Goal: Check status

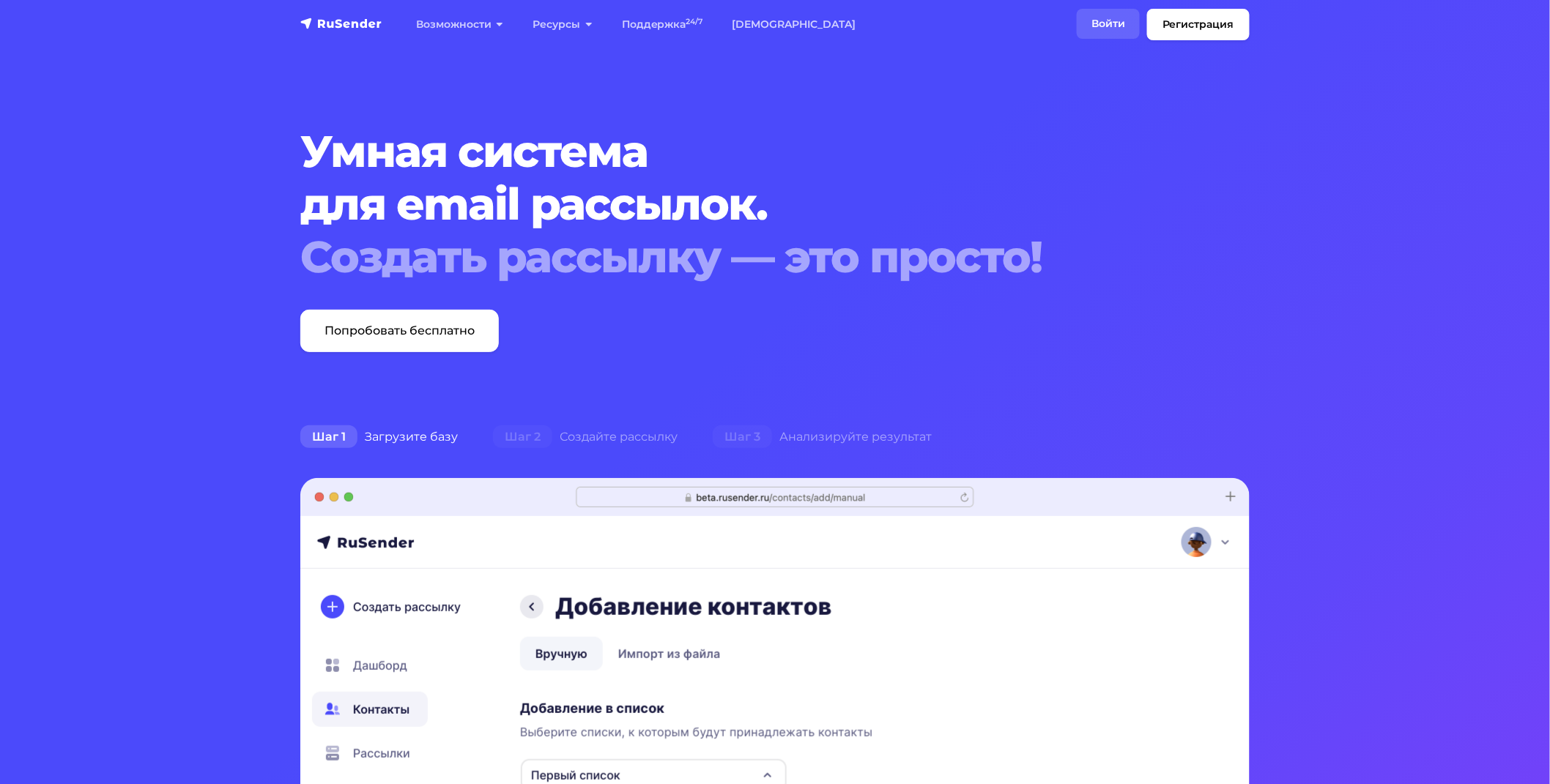
click at [1126, 9] on link "Войти" at bounding box center [1109, 24] width 63 height 30
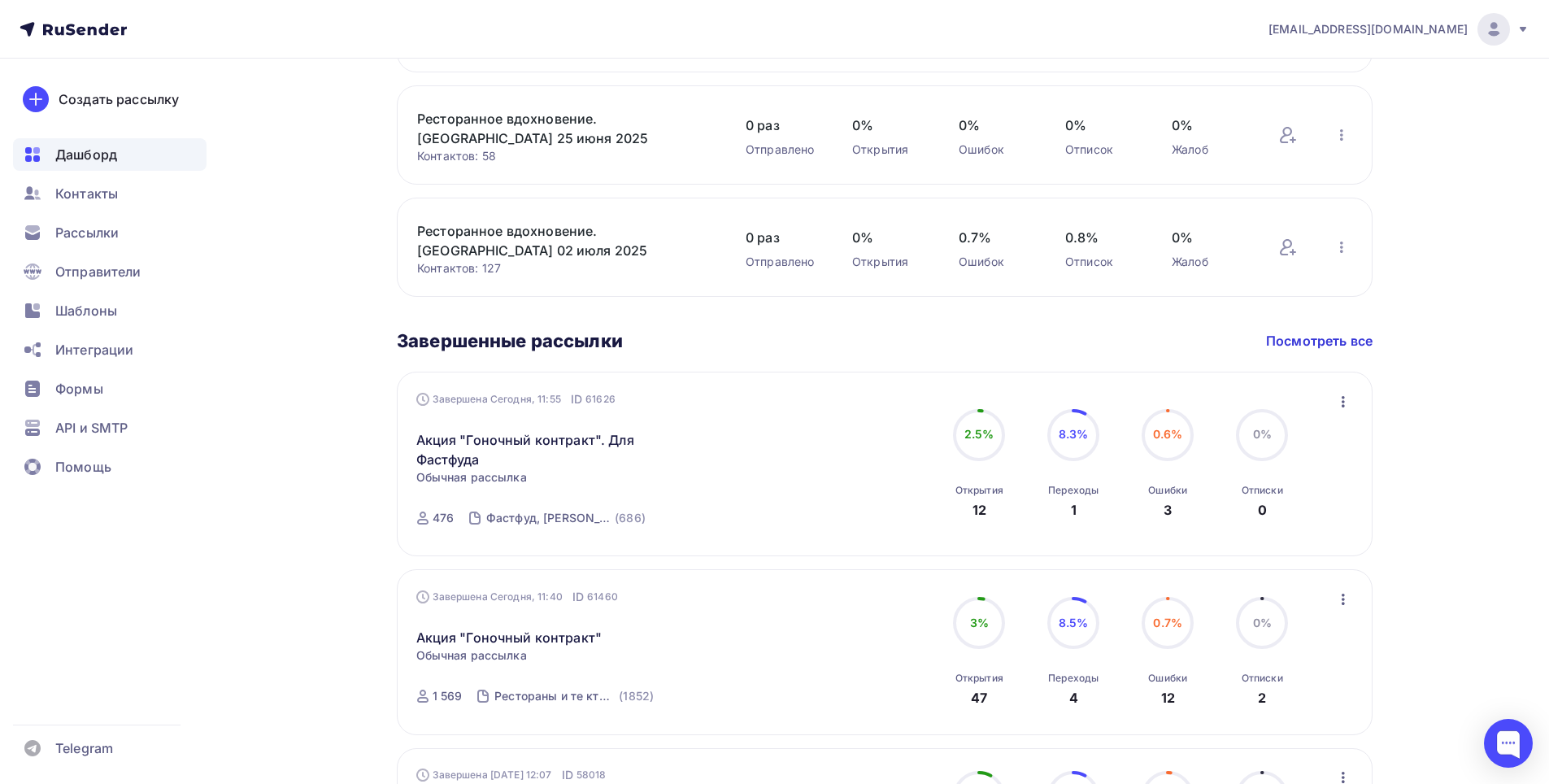
scroll to position [813, 0]
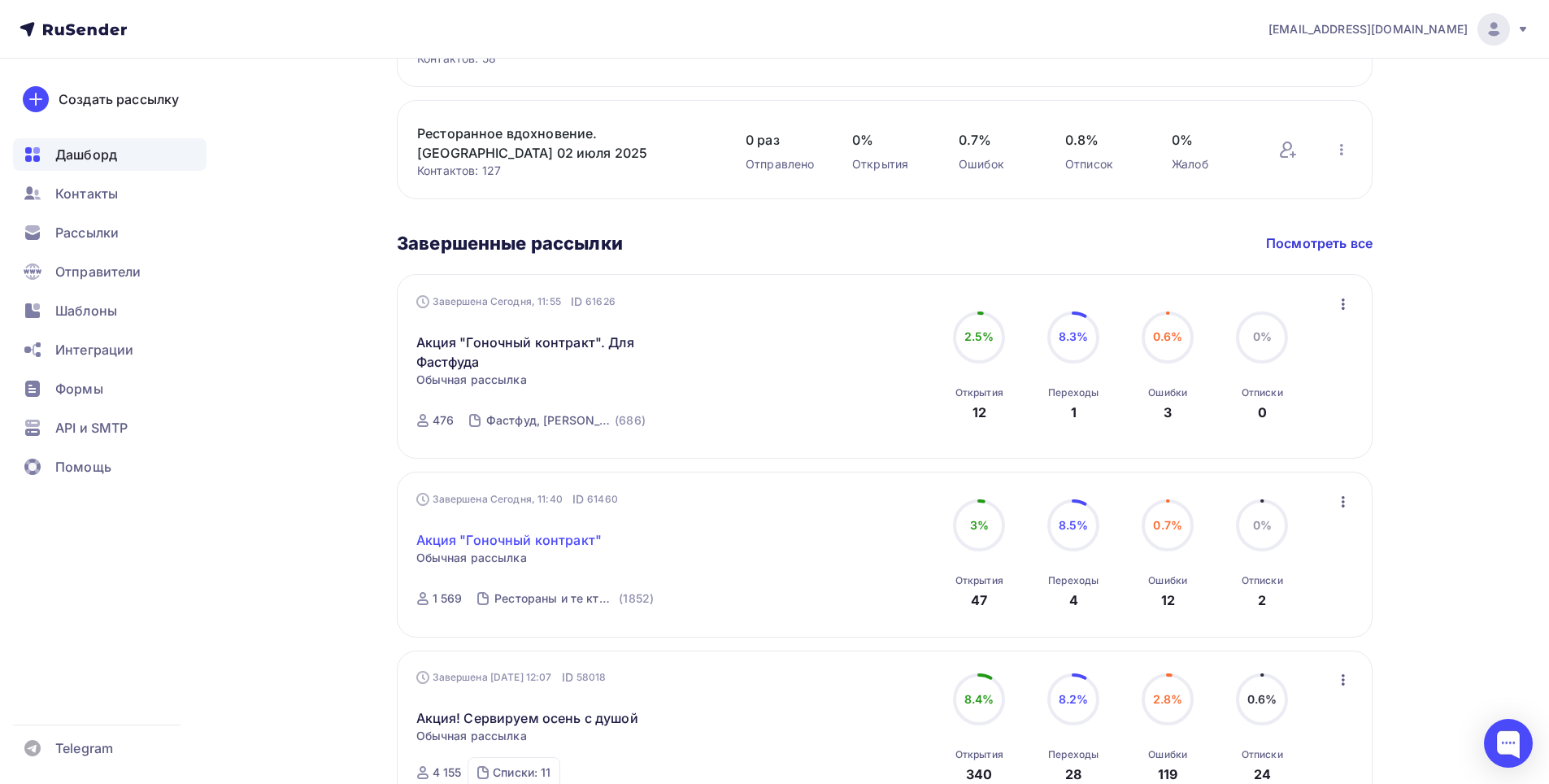
click at [518, 538] on link "Акция "Гоночный контракт"" at bounding box center [509, 540] width 186 height 20
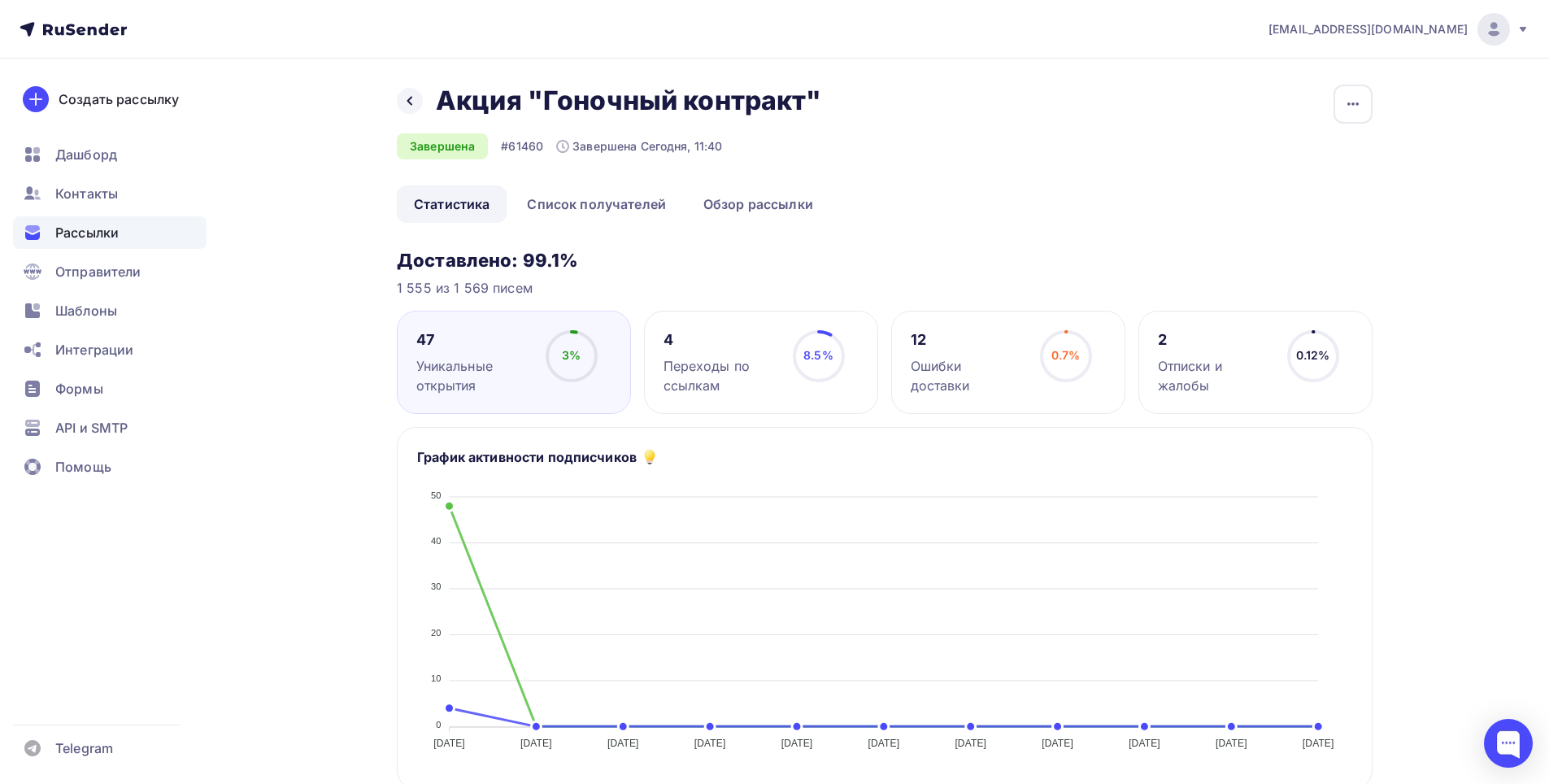
click at [748, 369] on div "Переходы по ссылкам" at bounding box center [720, 375] width 114 height 39
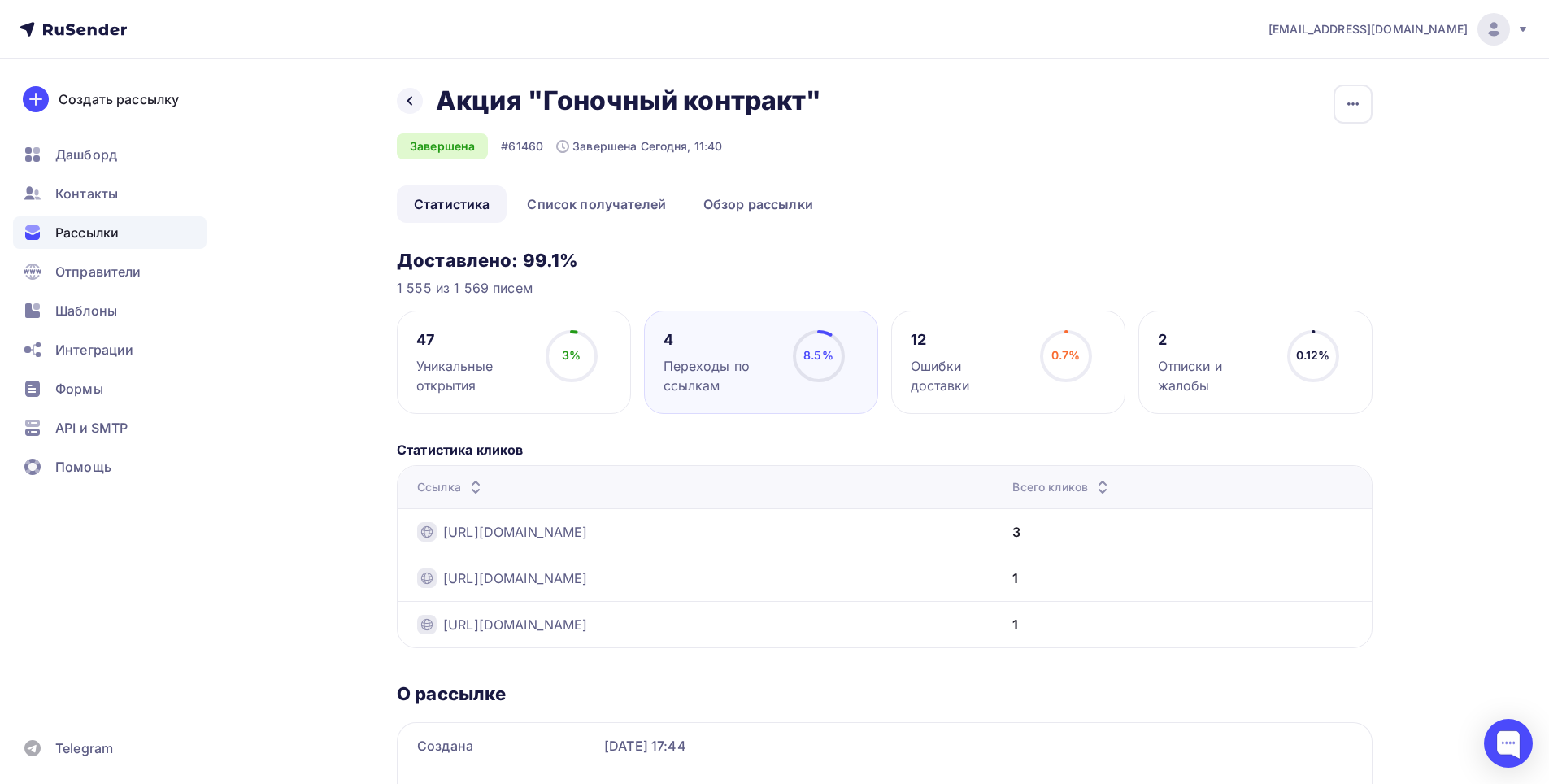
click at [971, 349] on div "12" at bounding box center [968, 340] width 114 height 20
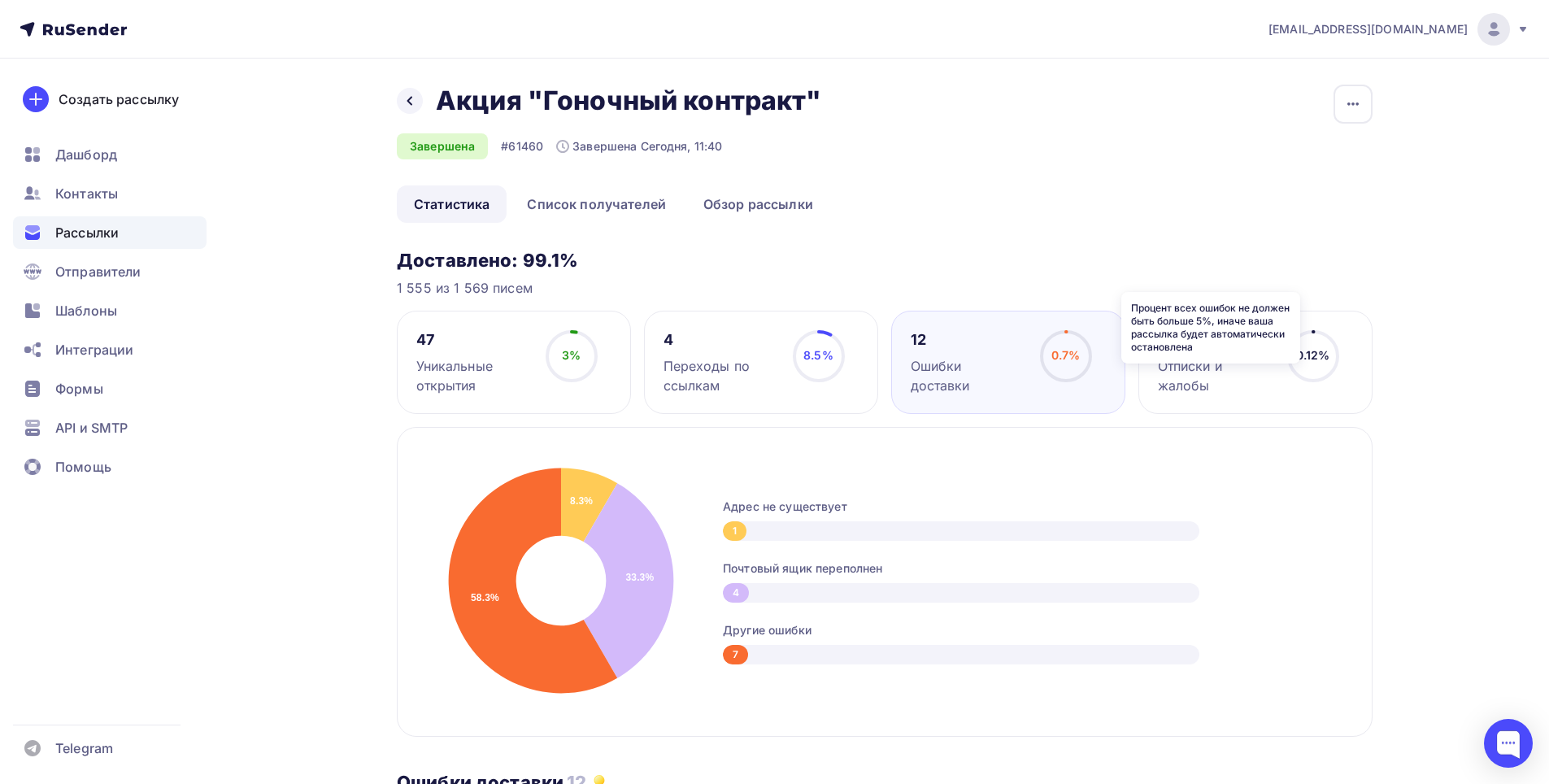
click at [0, 0] on icon at bounding box center [0, 0] width 0 height 0
click at [1231, 333] on div "2" at bounding box center [1215, 340] width 114 height 20
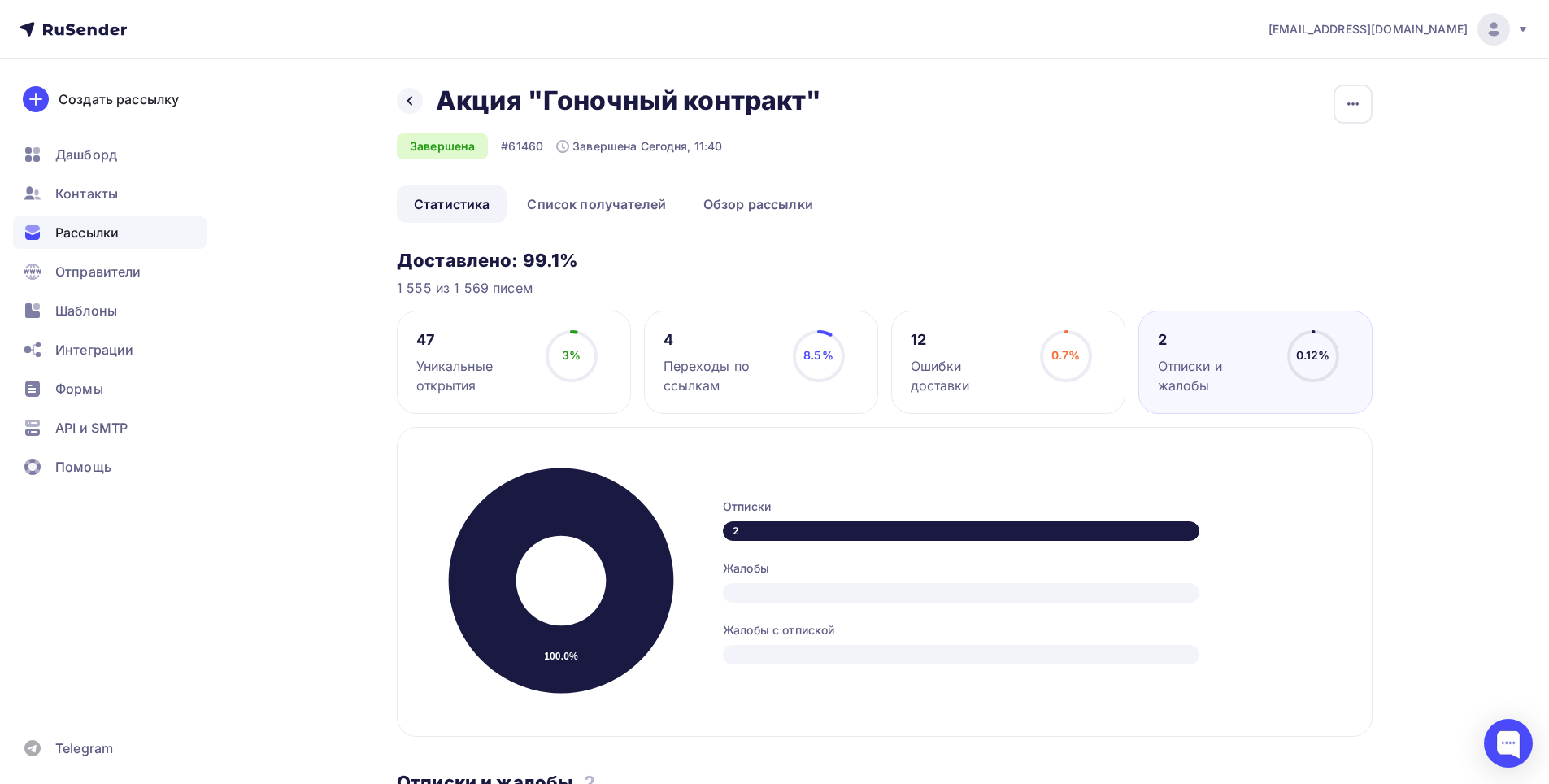
click at [449, 379] on div "Уникальные открытия" at bounding box center [473, 375] width 114 height 39
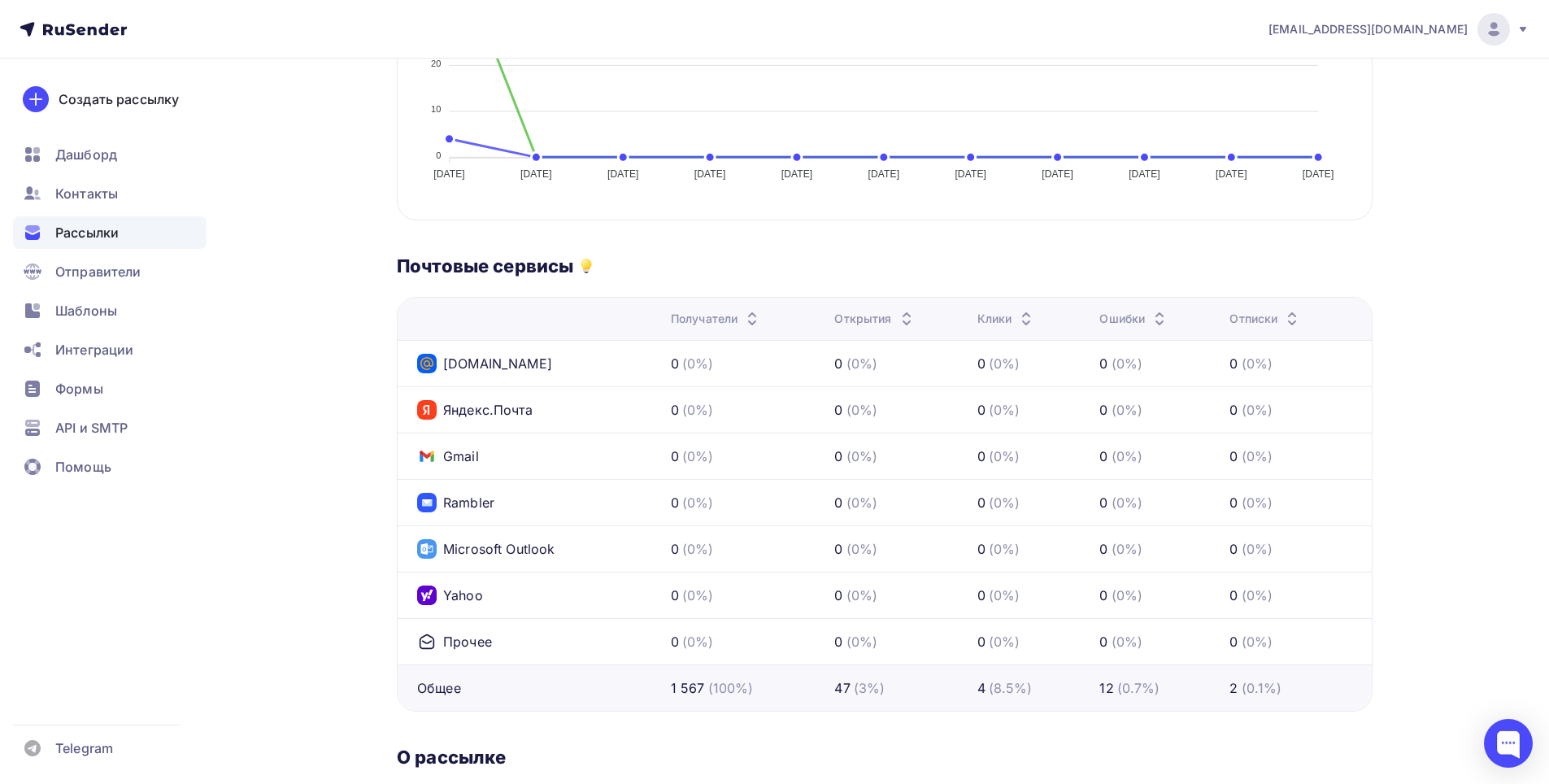
scroll to position [81, 0]
